Goal: Check status: Check status

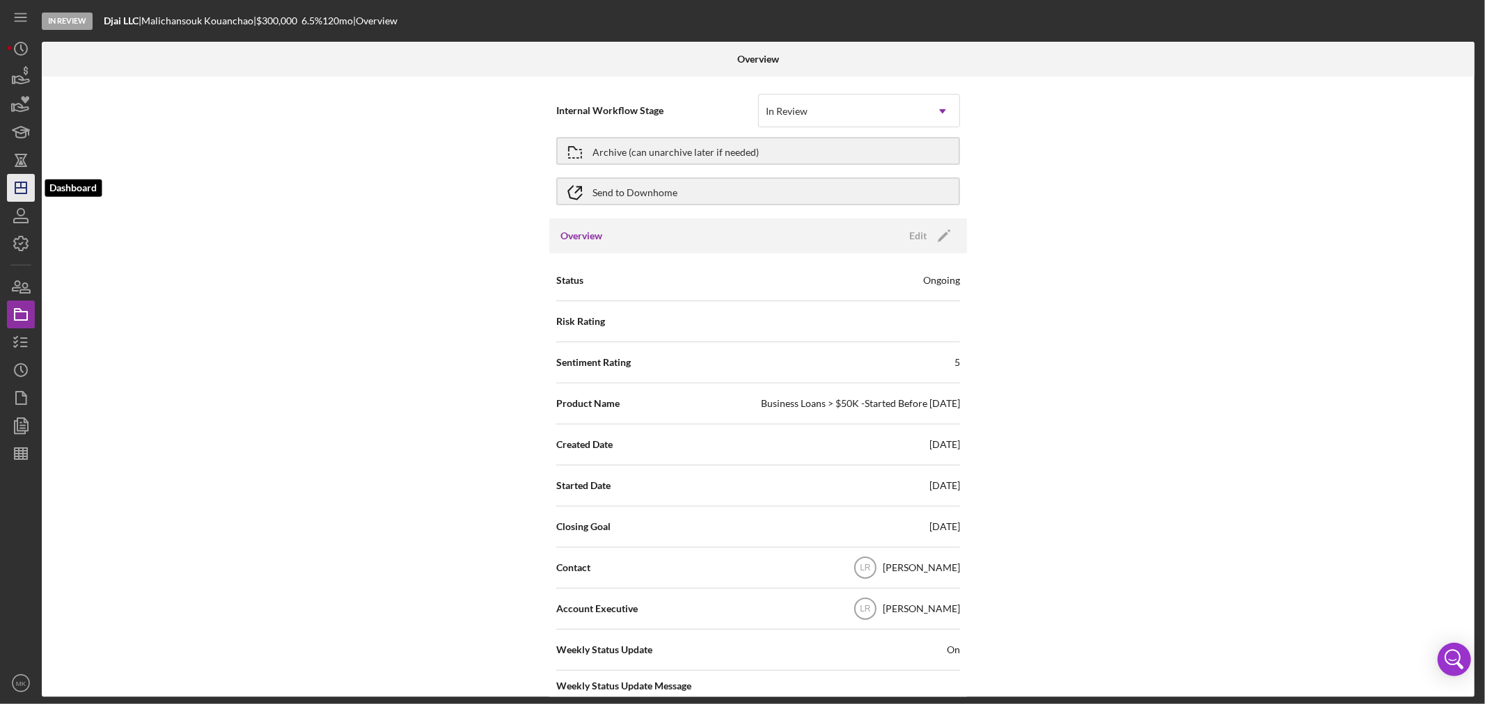
click at [19, 188] on line "button" at bounding box center [20, 188] width 11 height 0
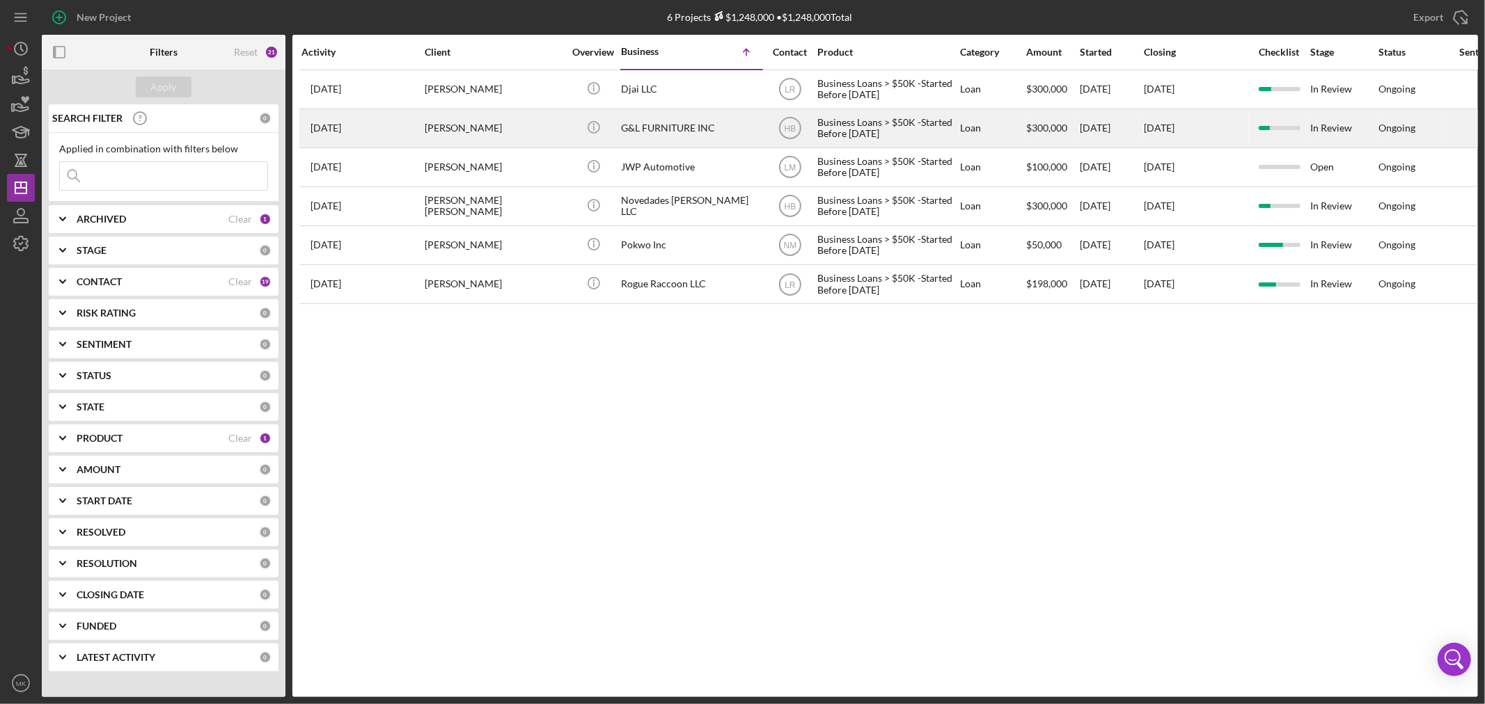
click at [494, 126] on div "[PERSON_NAME]" at bounding box center [494, 128] width 139 height 37
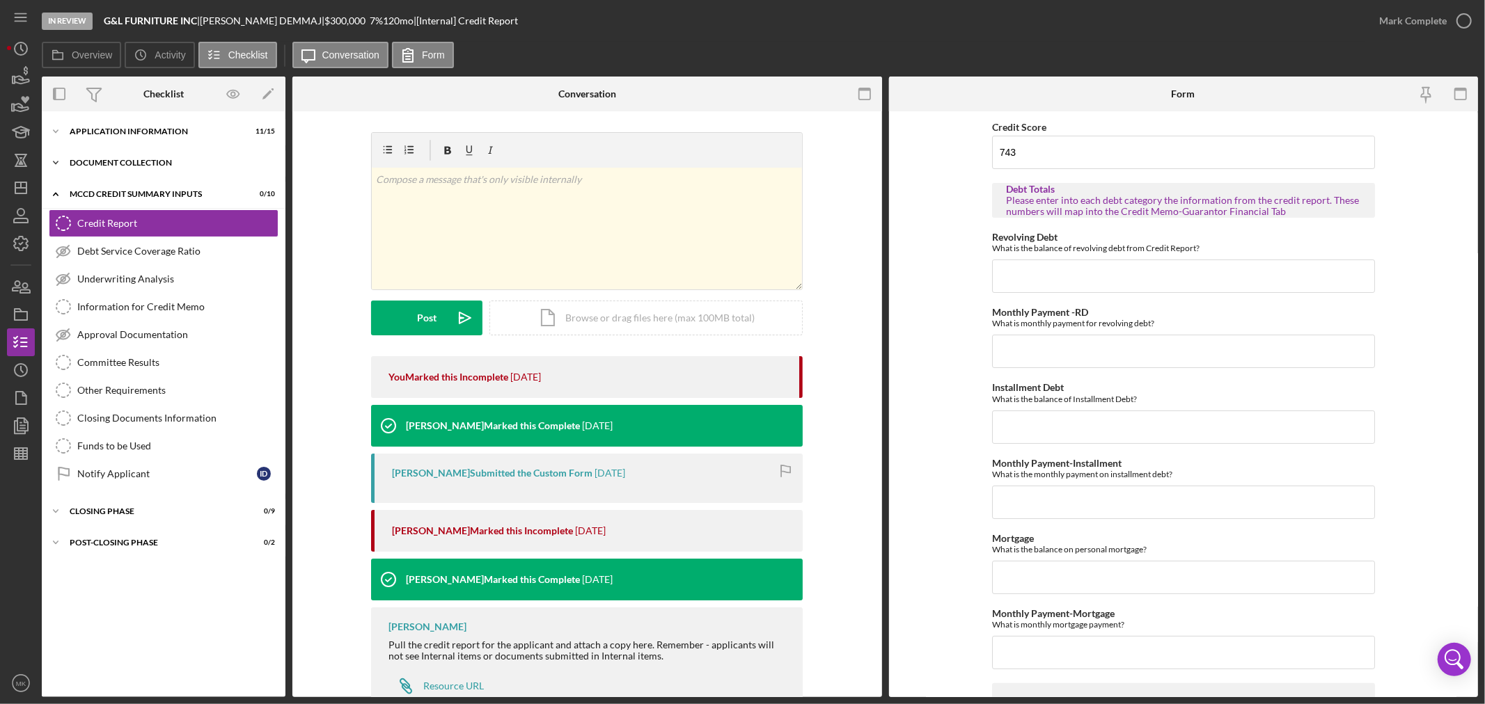
click at [60, 157] on icon "Icon/Expander" at bounding box center [56, 163] width 28 height 28
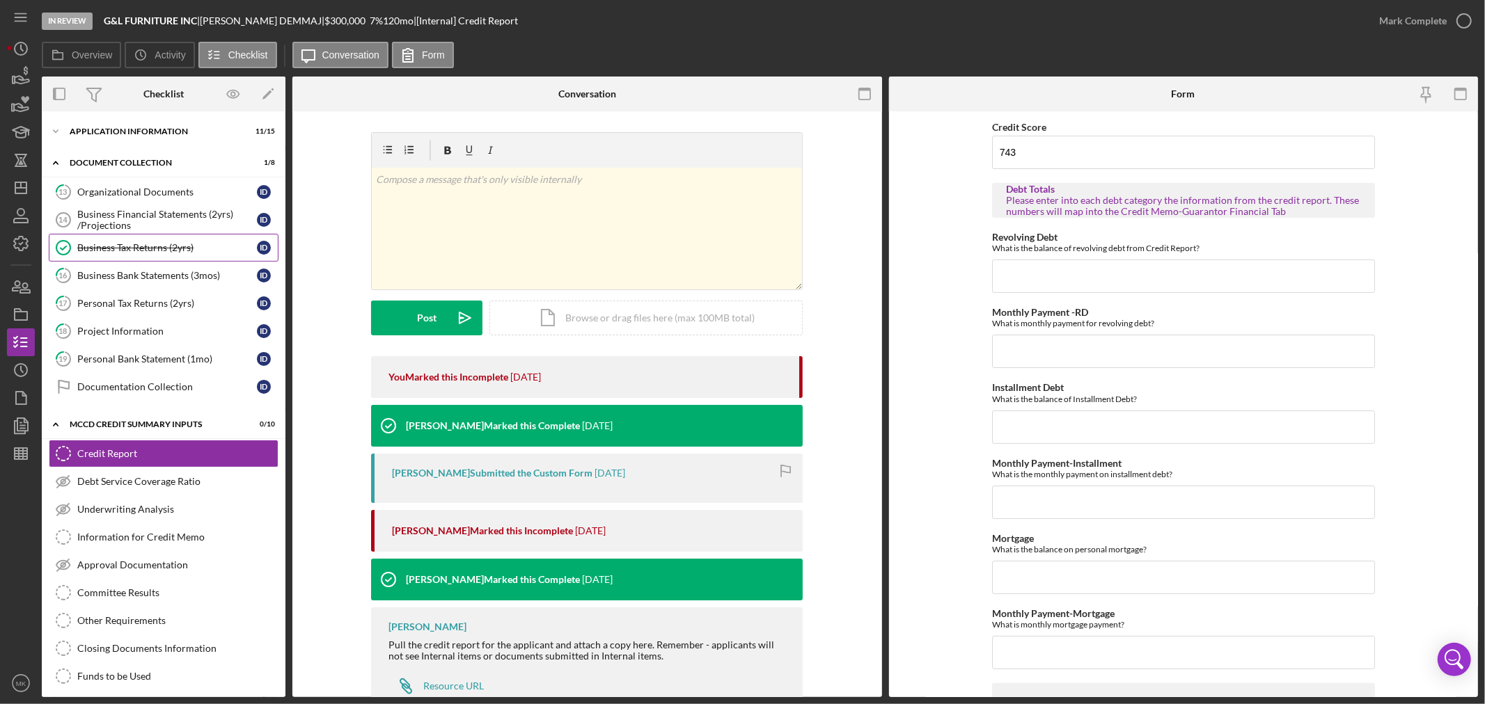
click at [146, 244] on div "Business Tax Returns (2yrs)" at bounding box center [167, 247] width 180 height 11
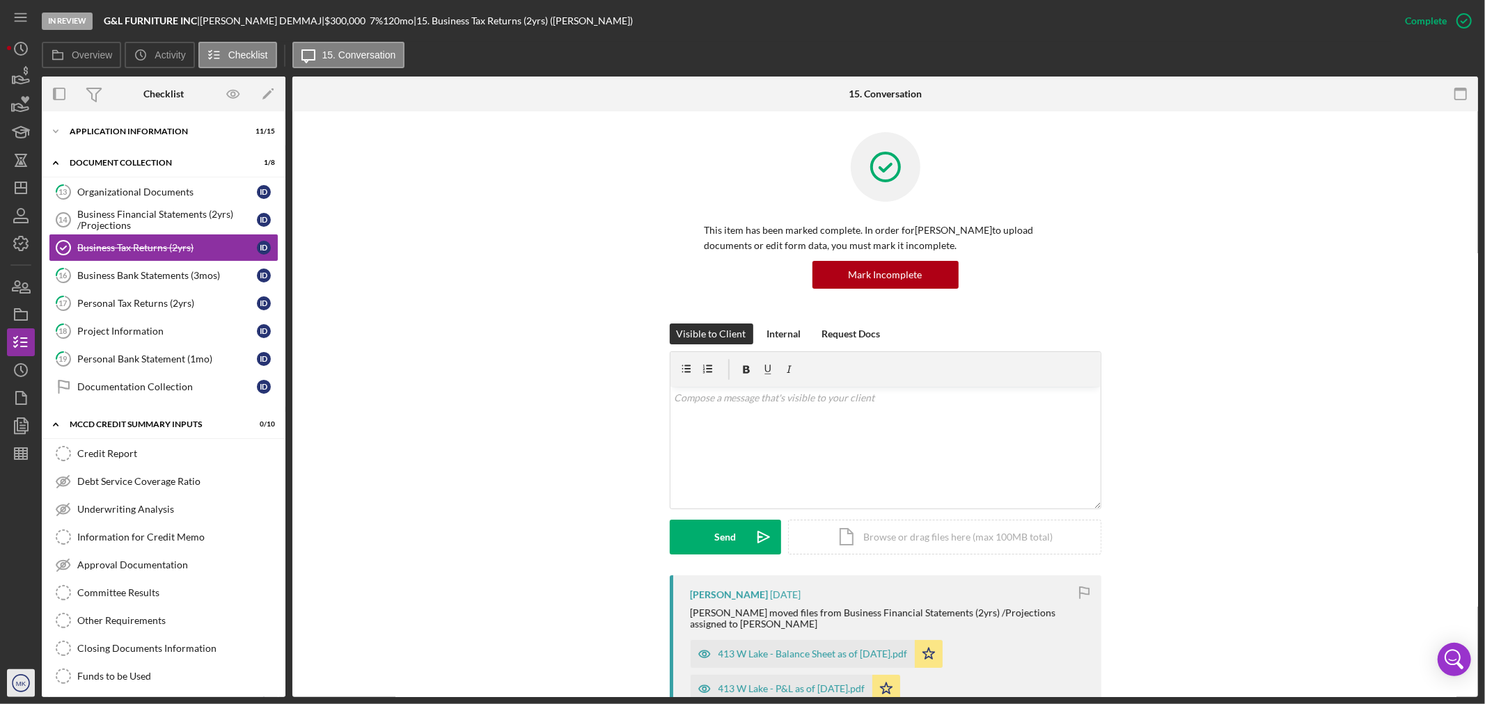
click at [17, 686] on text "MK" at bounding box center [21, 684] width 10 height 8
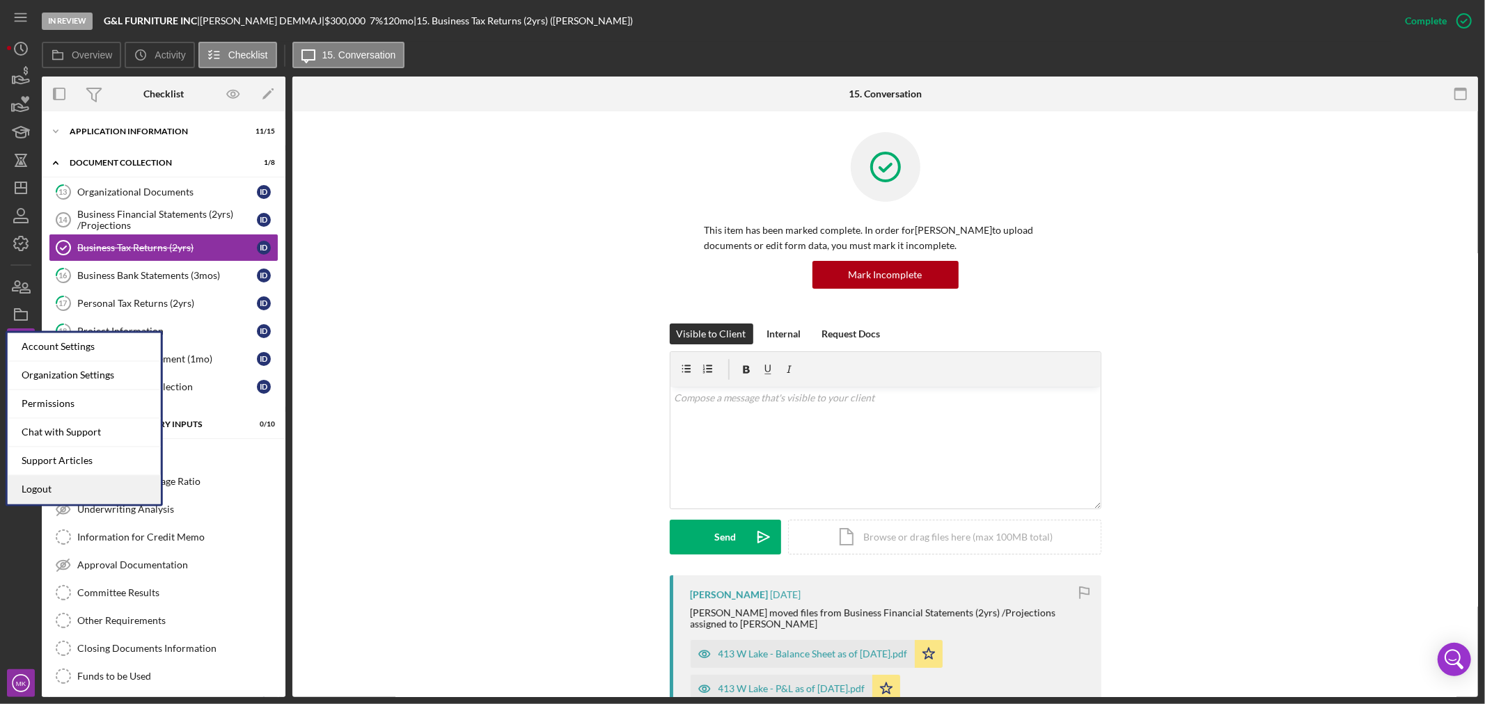
click at [96, 489] on link "Logout" at bounding box center [84, 490] width 153 height 29
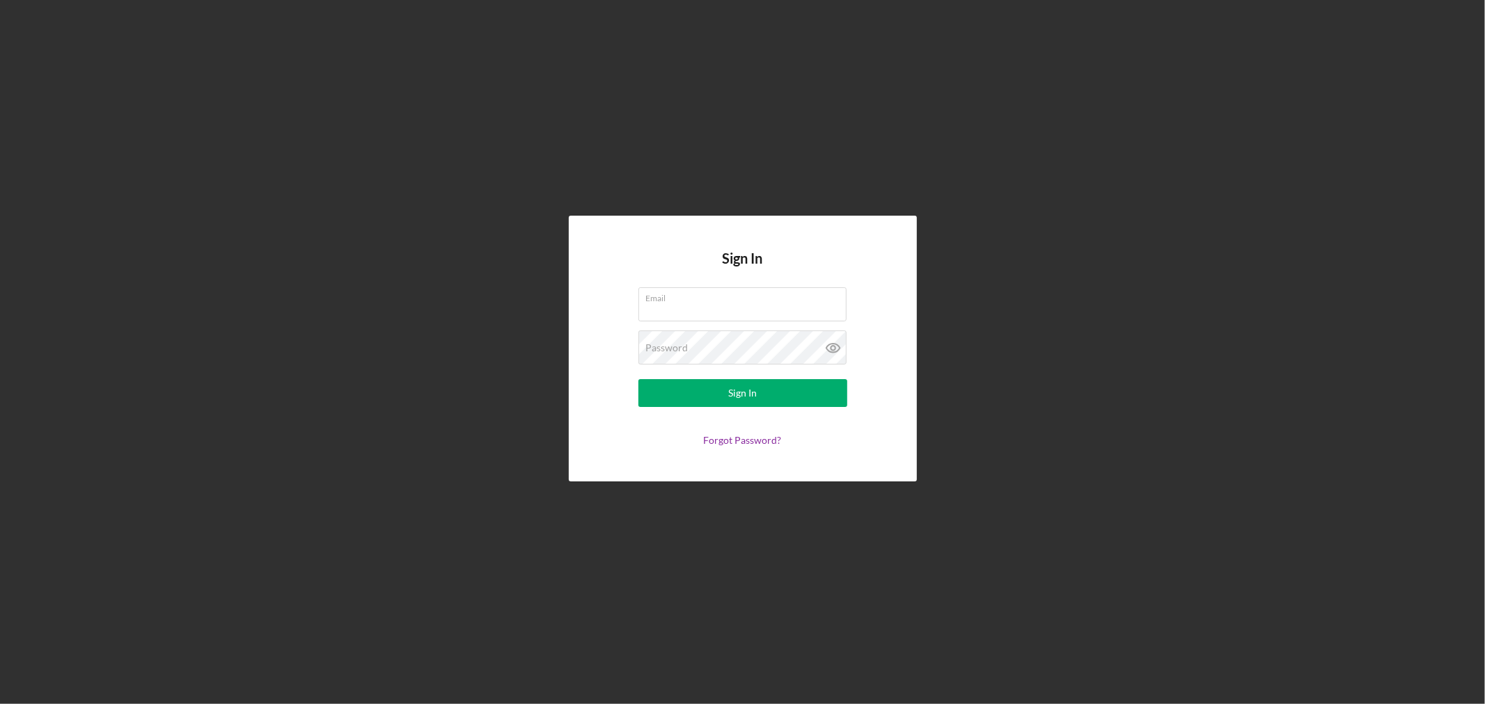
type input "[EMAIL_ADDRESS][DOMAIN_NAME]"
